Goal: Information Seeking & Learning: Learn about a topic

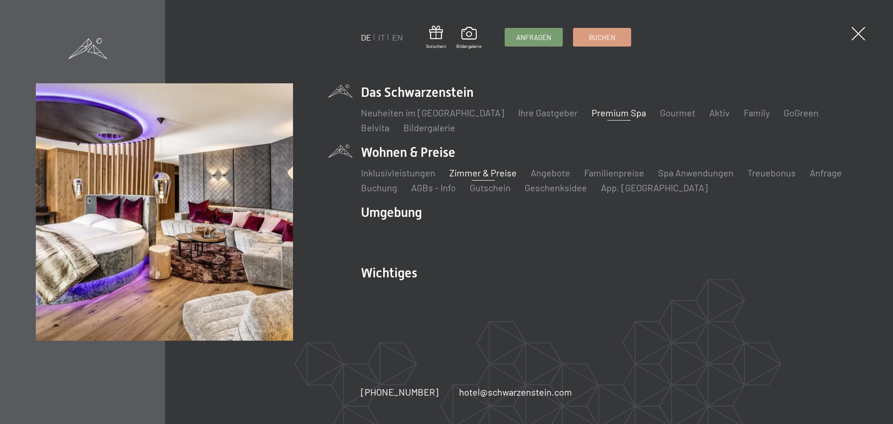
click at [467, 171] on link "Zimmer & Preise" at bounding box center [482, 172] width 67 height 11
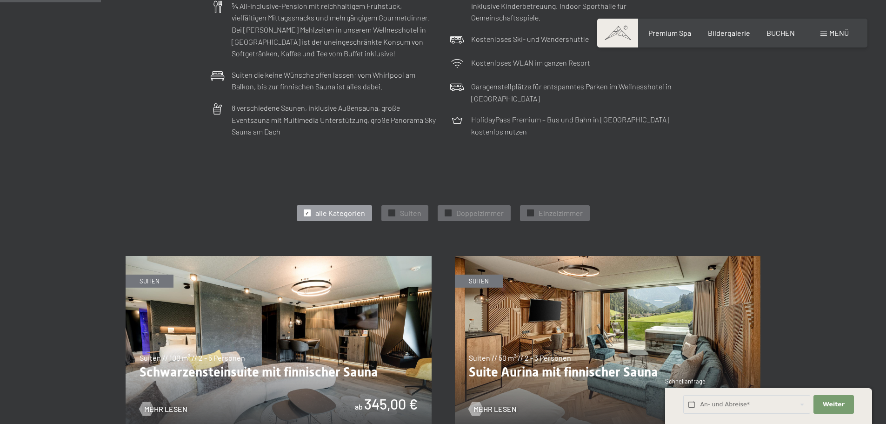
scroll to position [372, 0]
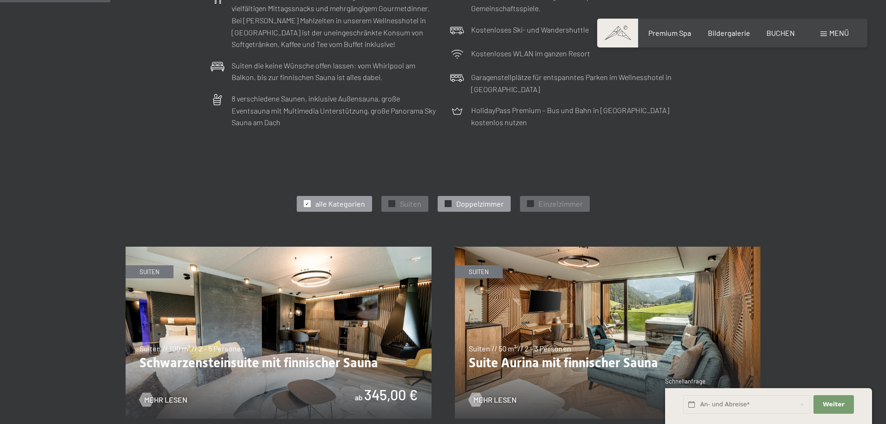
click at [448, 204] on span "✓" at bounding box center [448, 204] width 4 height 7
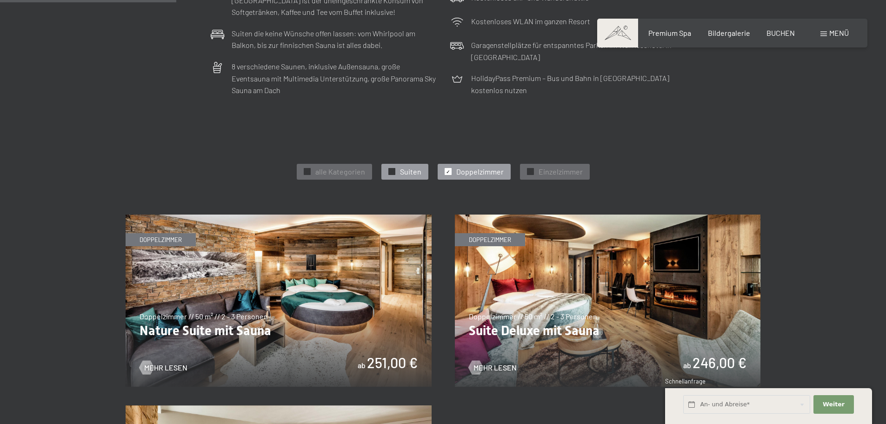
scroll to position [419, 0]
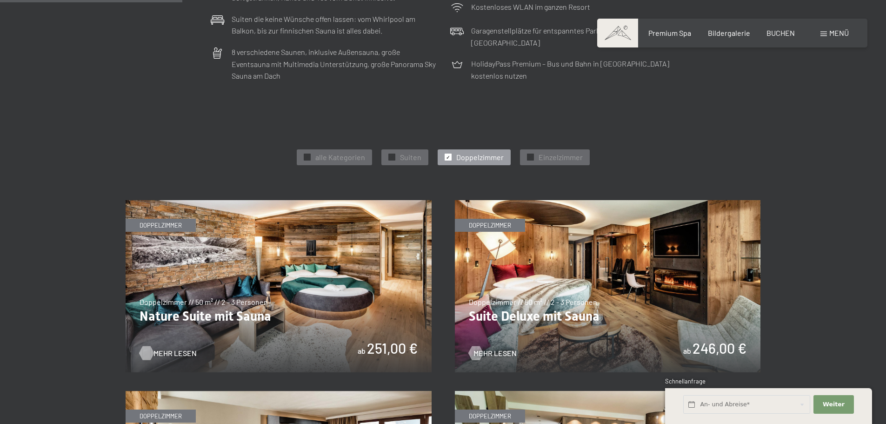
click at [157, 351] on span "Mehr Lesen" at bounding box center [175, 353] width 43 height 10
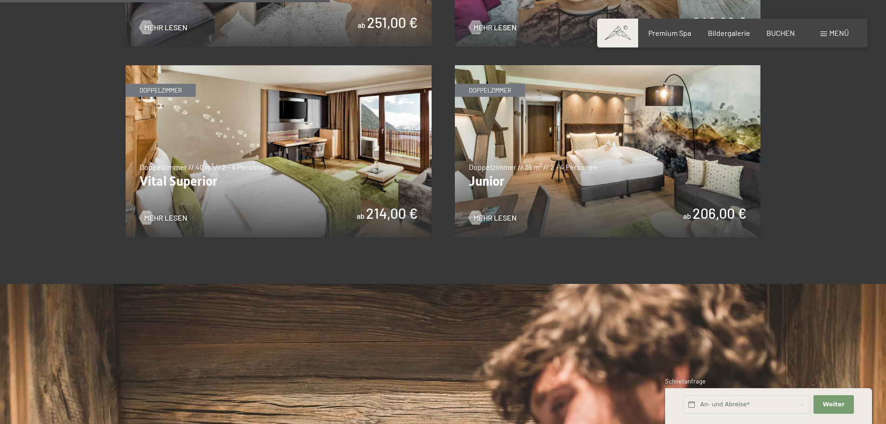
scroll to position [837, 0]
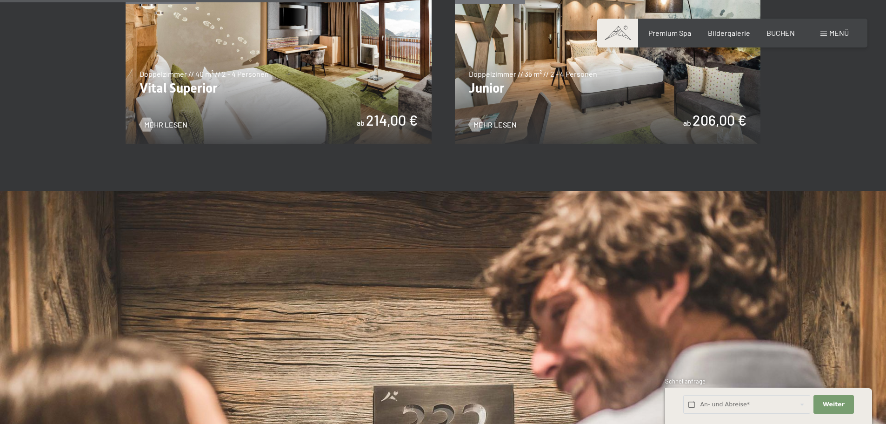
click at [559, 117] on img at bounding box center [608, 58] width 306 height 172
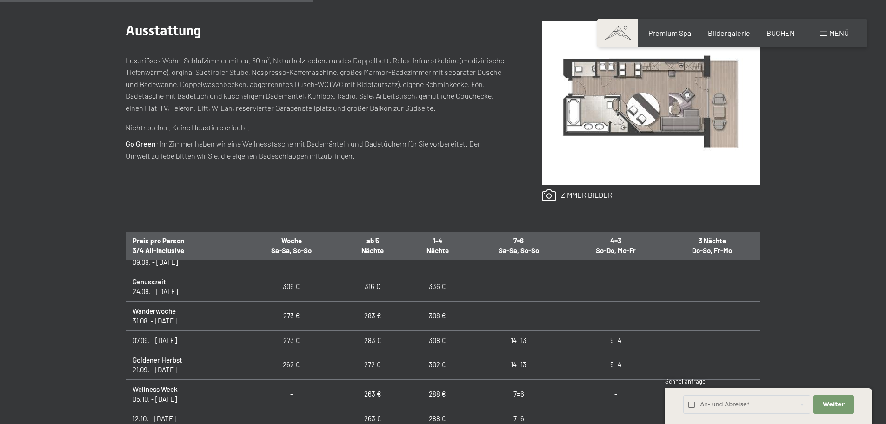
scroll to position [47, 0]
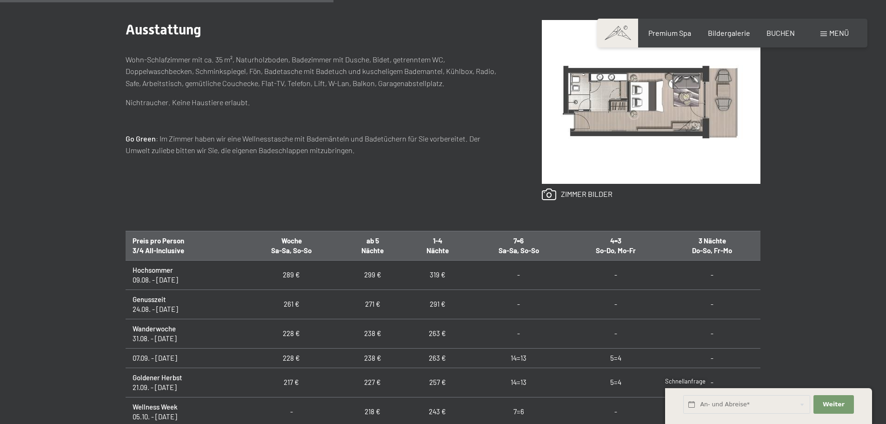
scroll to position [465, 0]
